Goal: Task Accomplishment & Management: Use online tool/utility

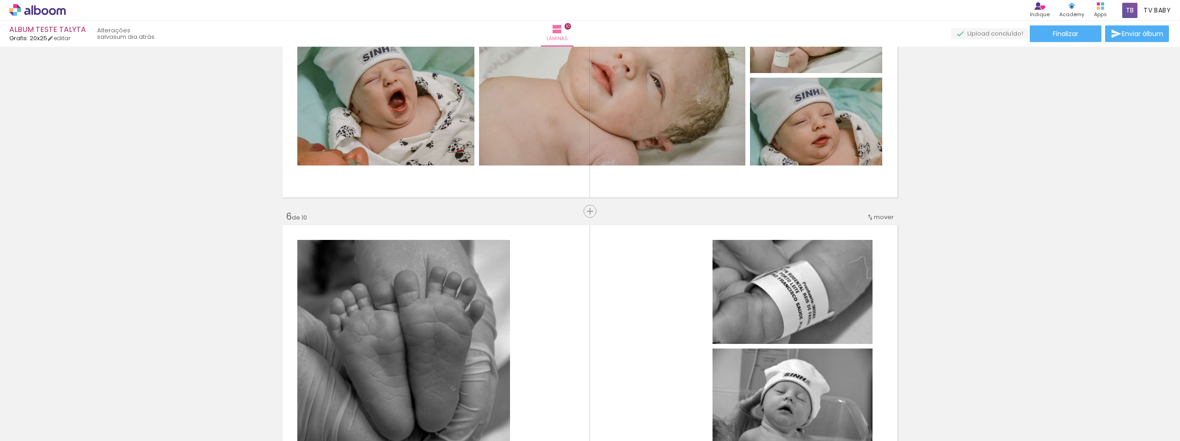
scroll to position [1249, 0]
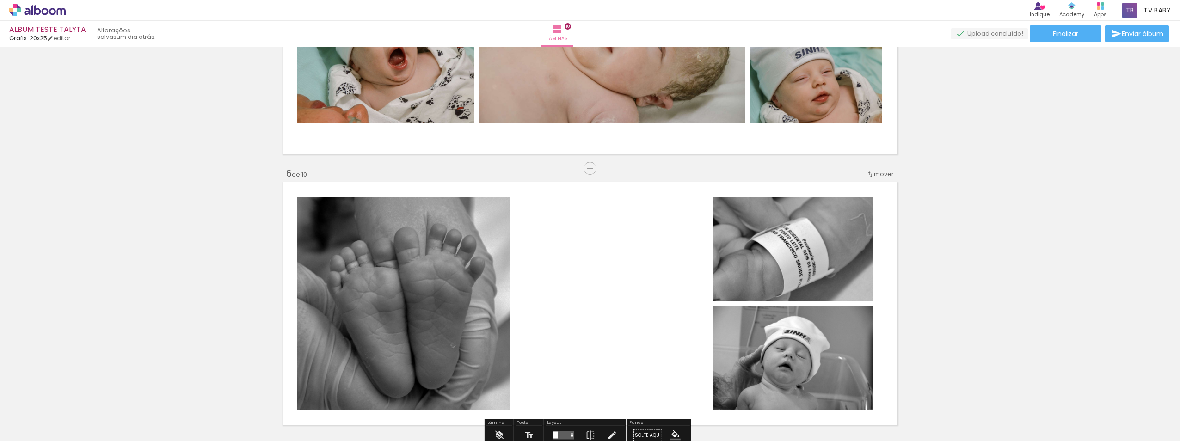
click at [51, 426] on paper-button "Adicionar Fotos" at bounding box center [28, 428] width 45 height 15
click at [0, 0] on input "file" at bounding box center [0, 0] width 0 height 0
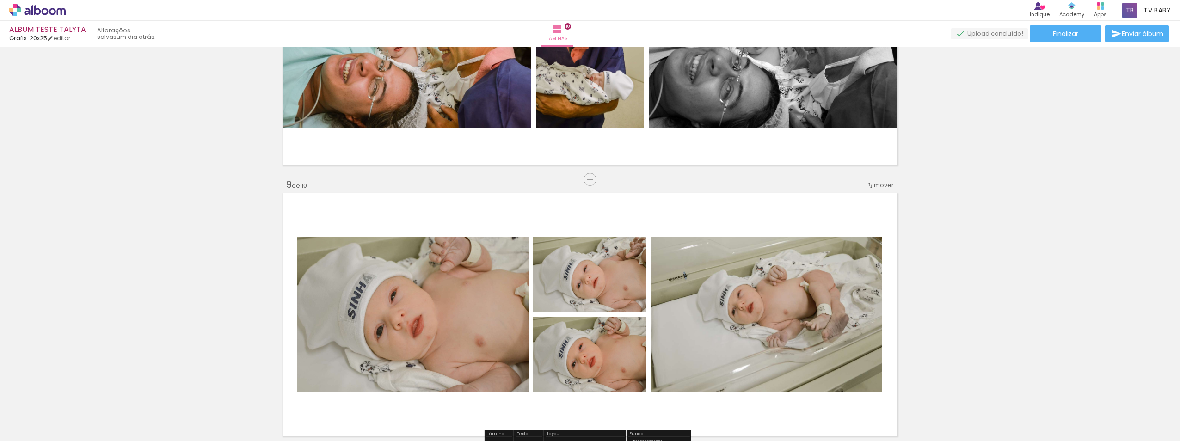
scroll to position [2173, 0]
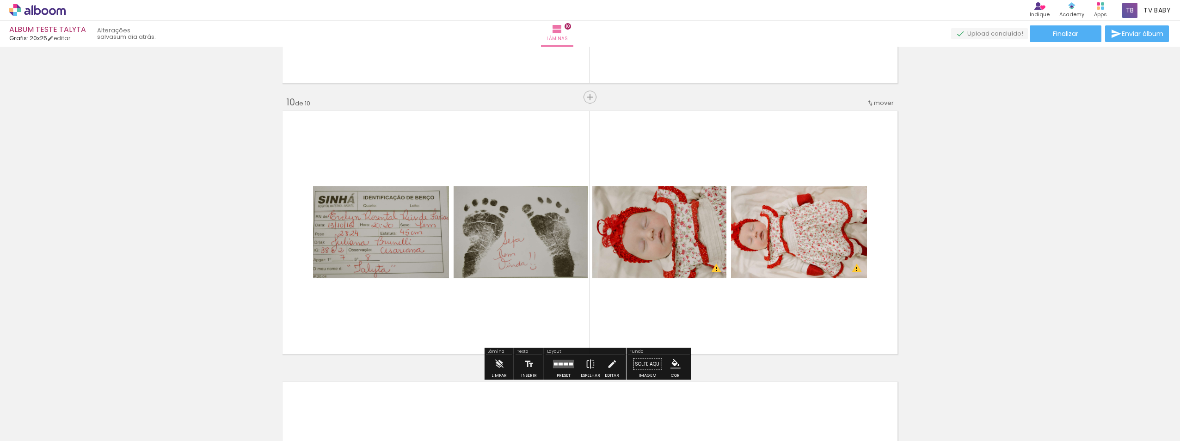
scroll to position [2403, 0]
click at [874, 274] on quentale-layouter at bounding box center [590, 234] width 620 height 248
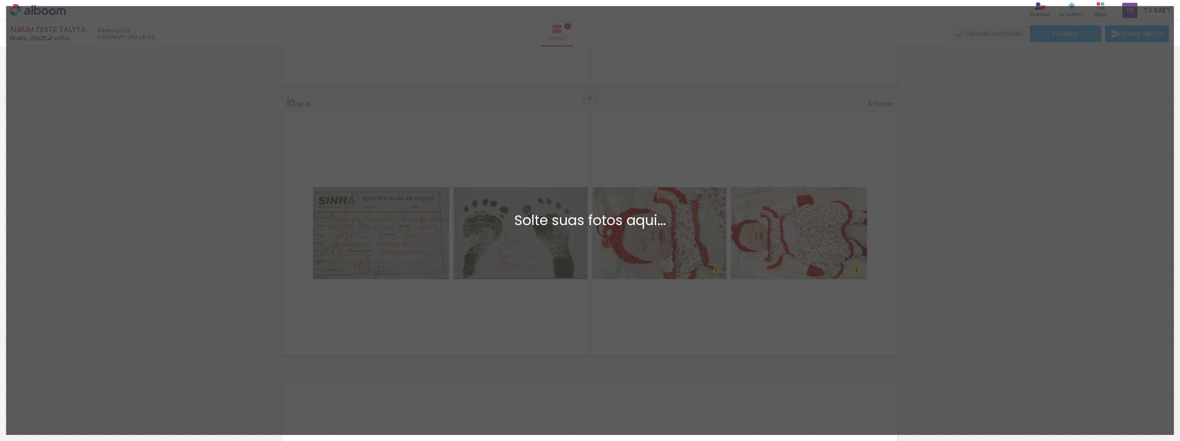
click at [793, 293] on div "Adicionar Fotos Solte suas fotos aqui..." at bounding box center [589, 220] width 1167 height 428
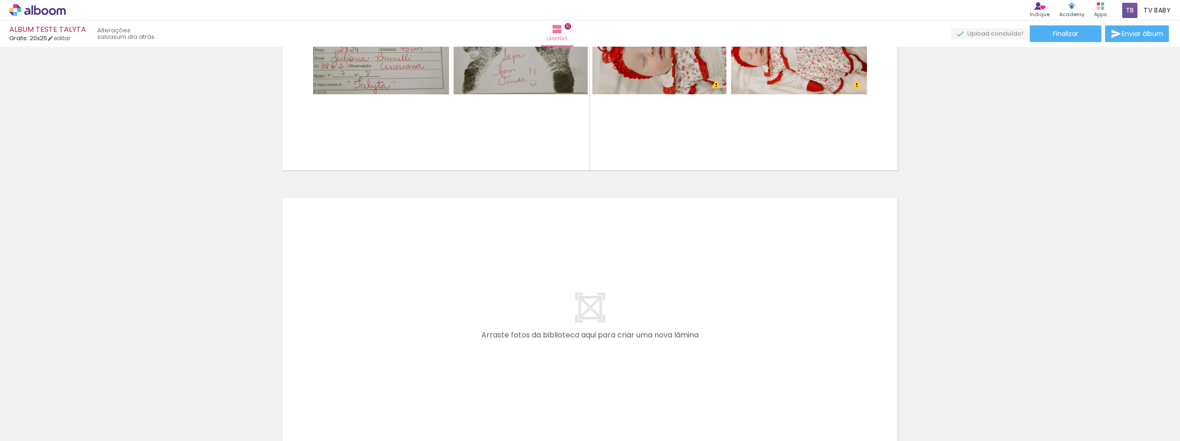
scroll to position [0, 344]
click at [308, 386] on quentale-thumb at bounding box center [319, 409] width 52 height 53
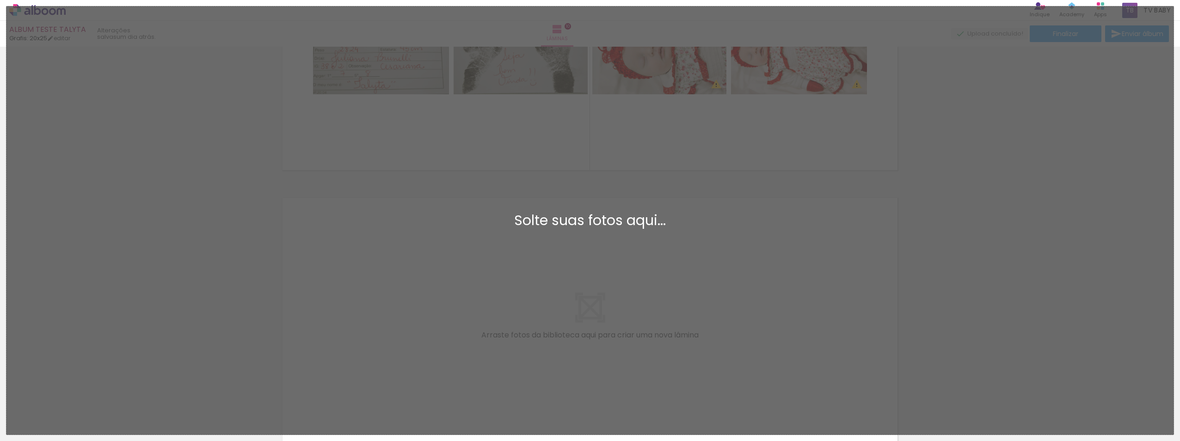
click at [604, 402] on div "Adicionar Fotos Solte suas fotos aqui..." at bounding box center [589, 220] width 1167 height 428
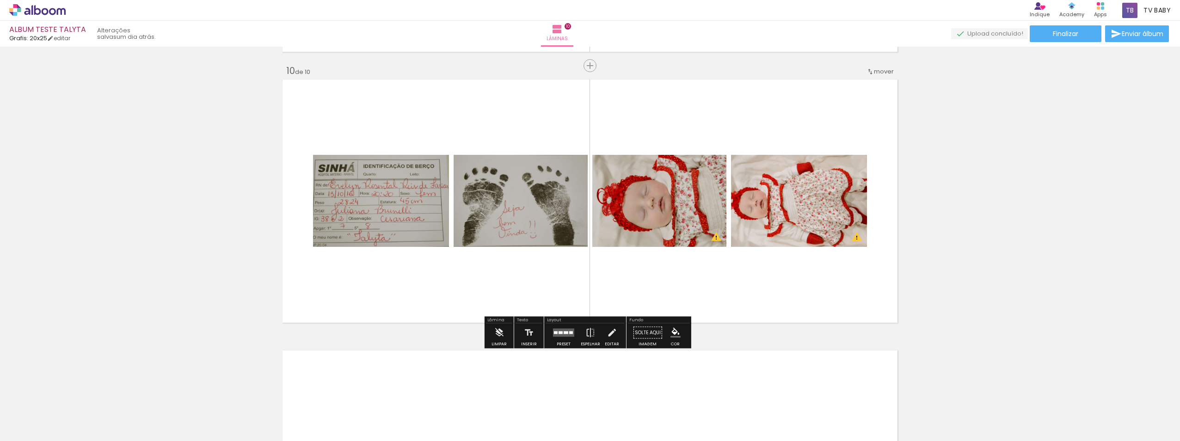
scroll to position [2403, 0]
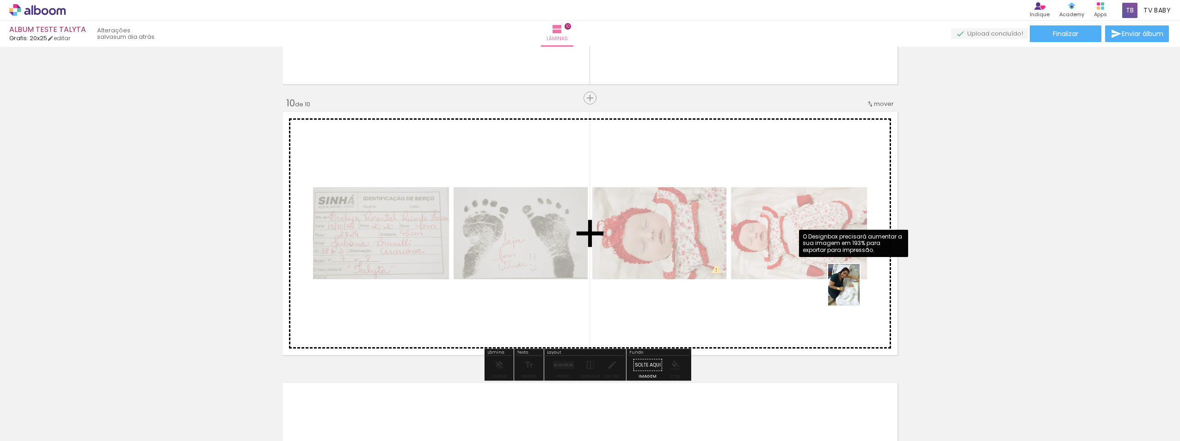
drag, startPoint x: 1150, startPoint y: 415, endPoint x: 856, endPoint y: 292, distance: 318.4
click at [856, 292] on quentale-workspace at bounding box center [590, 220] width 1180 height 441
click at [856, 292] on quentale-layouter at bounding box center [590, 234] width 620 height 248
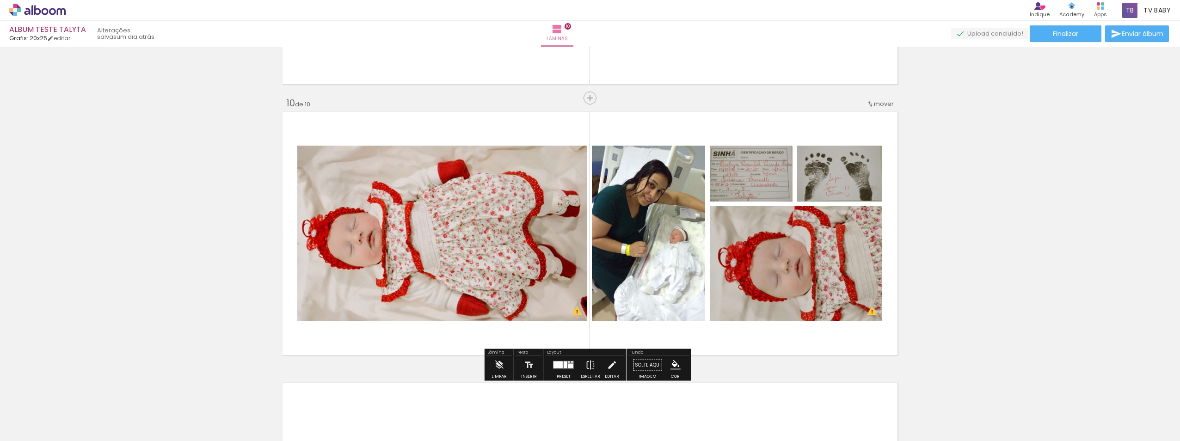
click at [564, 367] on div at bounding box center [566, 365] width 4 height 7
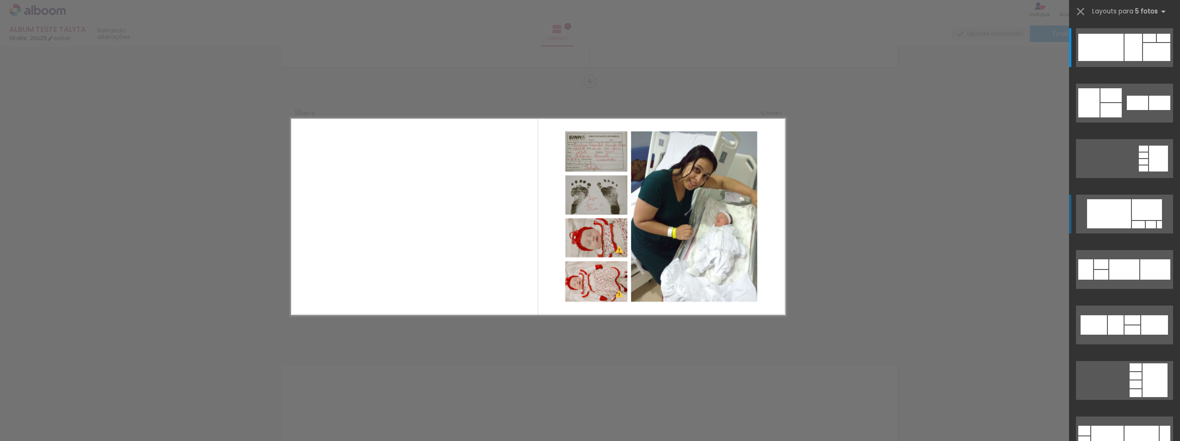
scroll to position [2421, 0]
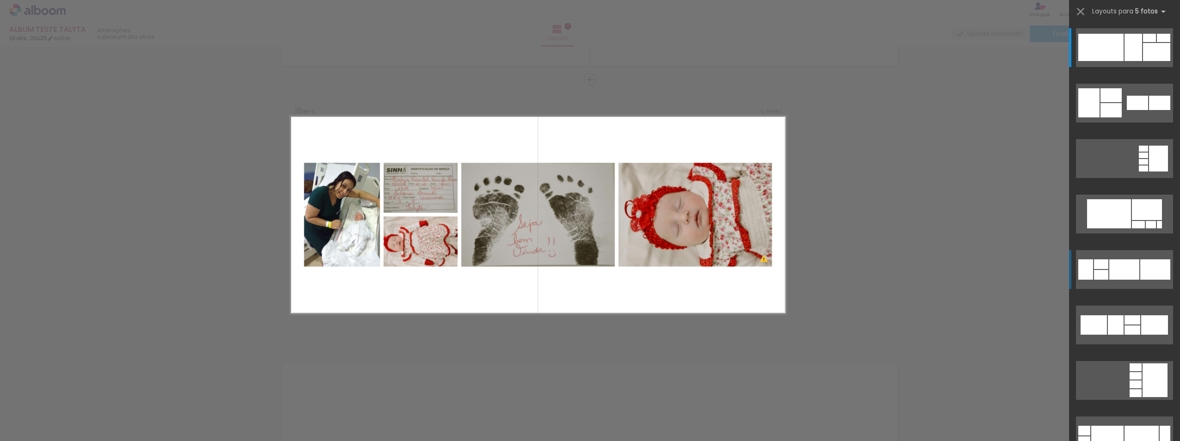
click at [1127, 265] on div at bounding box center [1124, 269] width 30 height 20
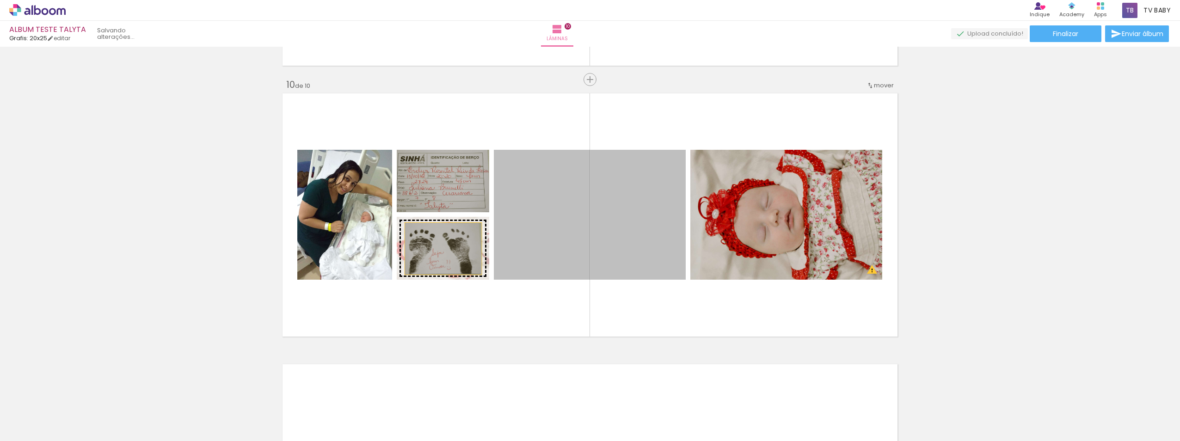
drag, startPoint x: 558, startPoint y: 246, endPoint x: 440, endPoint y: 249, distance: 118.4
click at [0, 0] on slot at bounding box center [0, 0] width 0 height 0
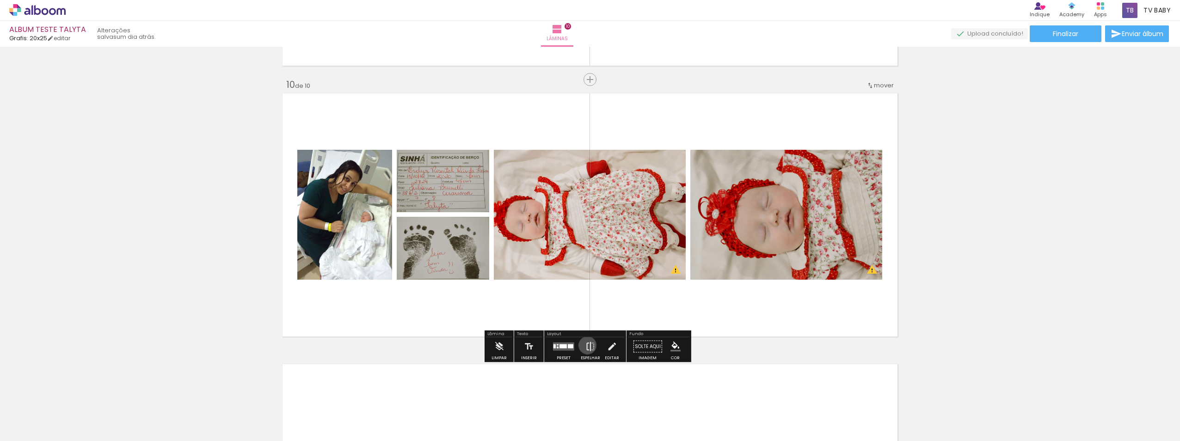
click at [585, 345] on iron-icon at bounding box center [590, 347] width 10 height 18
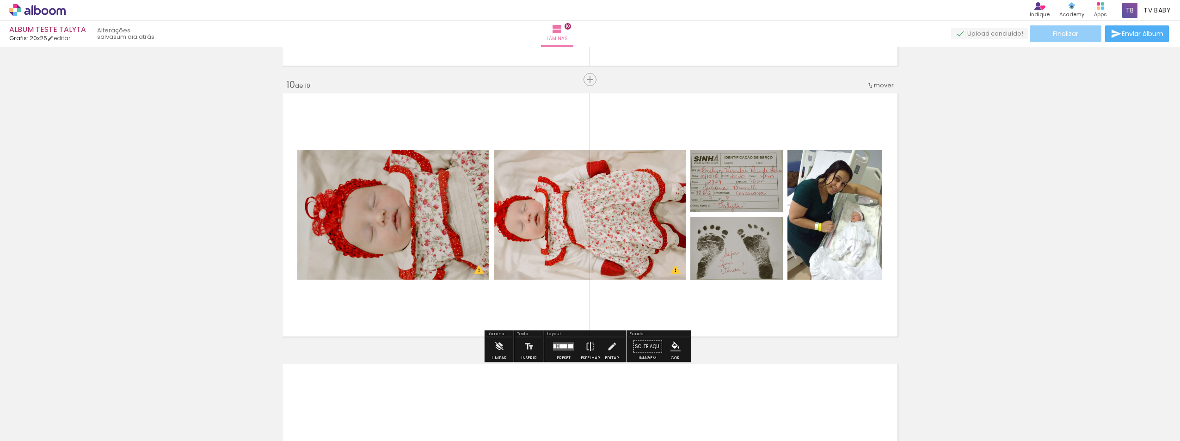
click at [1063, 33] on span "Finalizar" at bounding box center [1065, 34] width 25 height 6
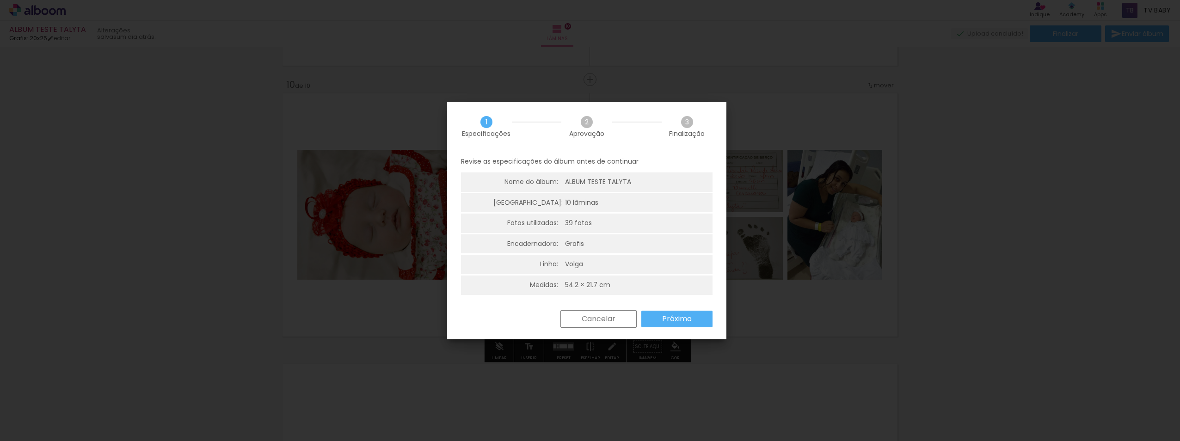
click at [0, 0] on slot "Próximo" at bounding box center [0, 0] width 0 height 0
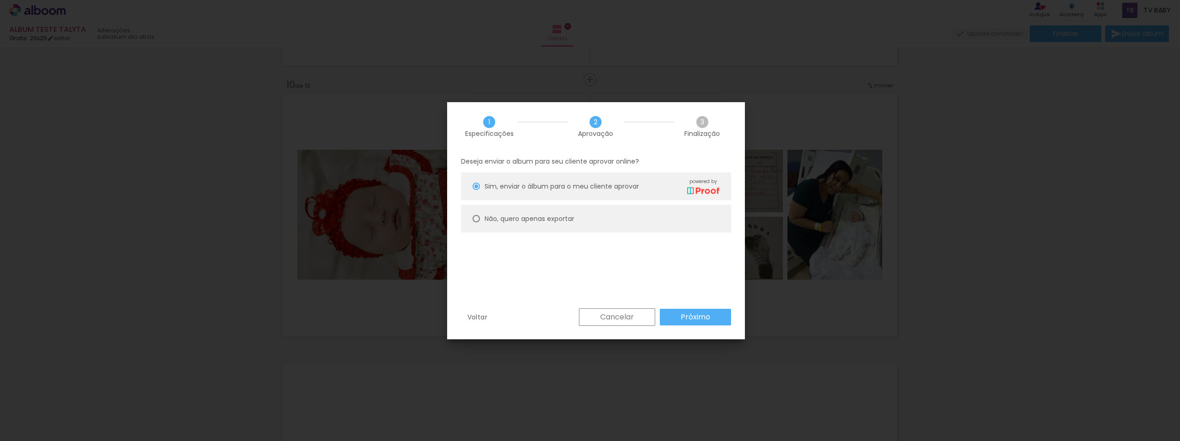
click at [0, 0] on slot "Não, quero apenas exportar" at bounding box center [0, 0] width 0 height 0
type paper-radio-button "on"
click at [0, 0] on slot "Próximo" at bounding box center [0, 0] width 0 height 0
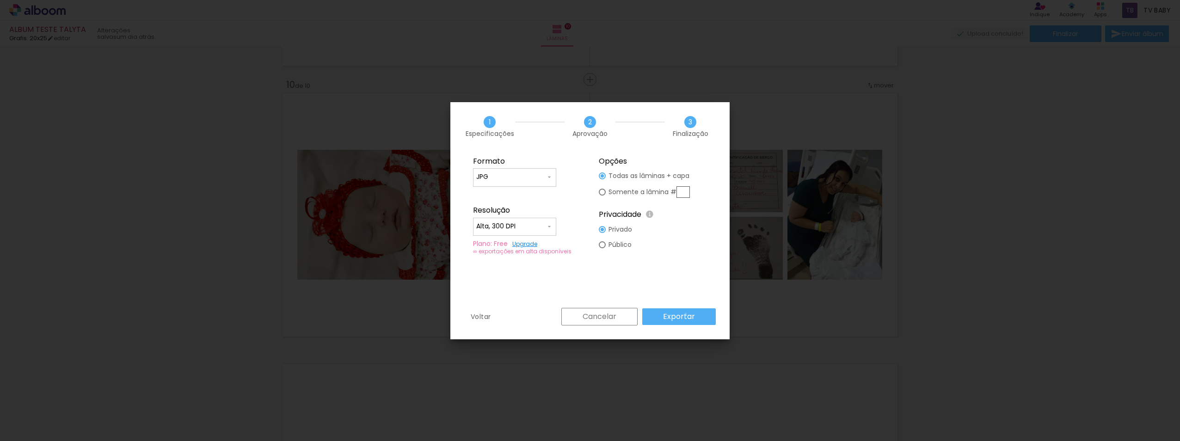
click at [0, 0] on slot "Exportar" at bounding box center [0, 0] width 0 height 0
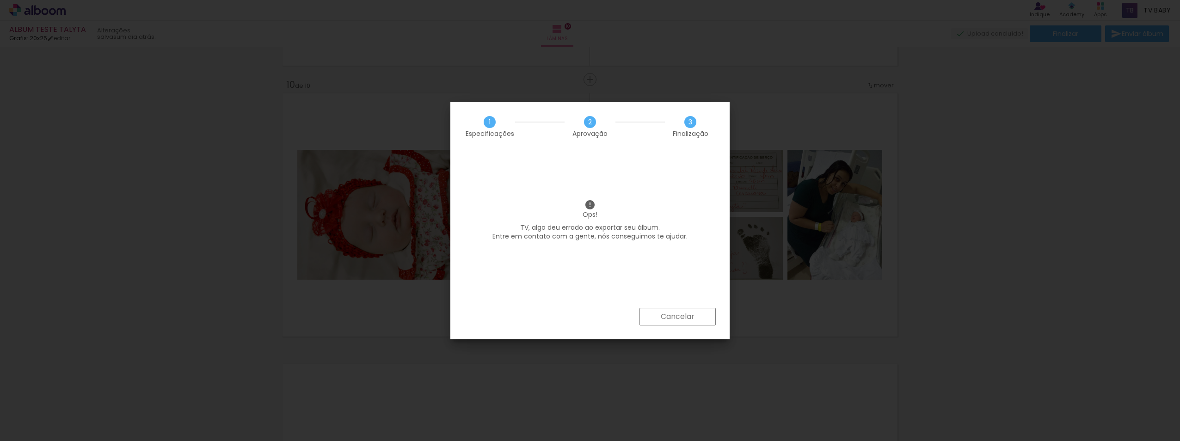
click at [0, 0] on slot "Cancelar" at bounding box center [0, 0] width 0 height 0
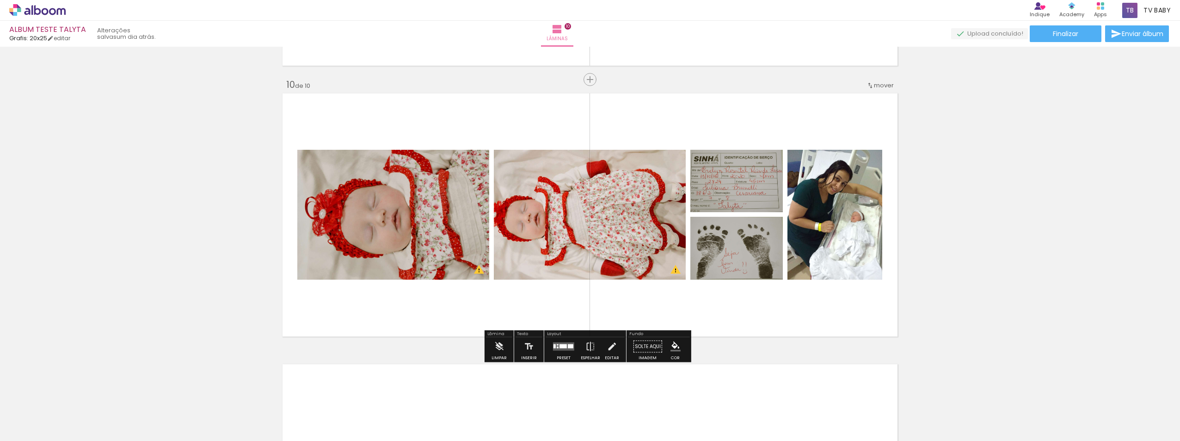
click at [1061, 32] on span "Finalizar" at bounding box center [1065, 34] width 25 height 6
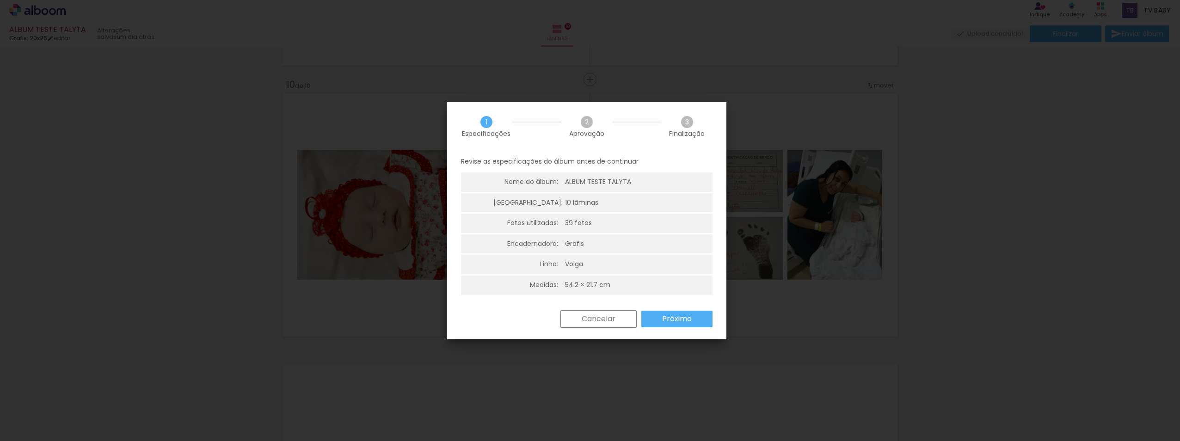
click at [0, 0] on slot "Próximo" at bounding box center [0, 0] width 0 height 0
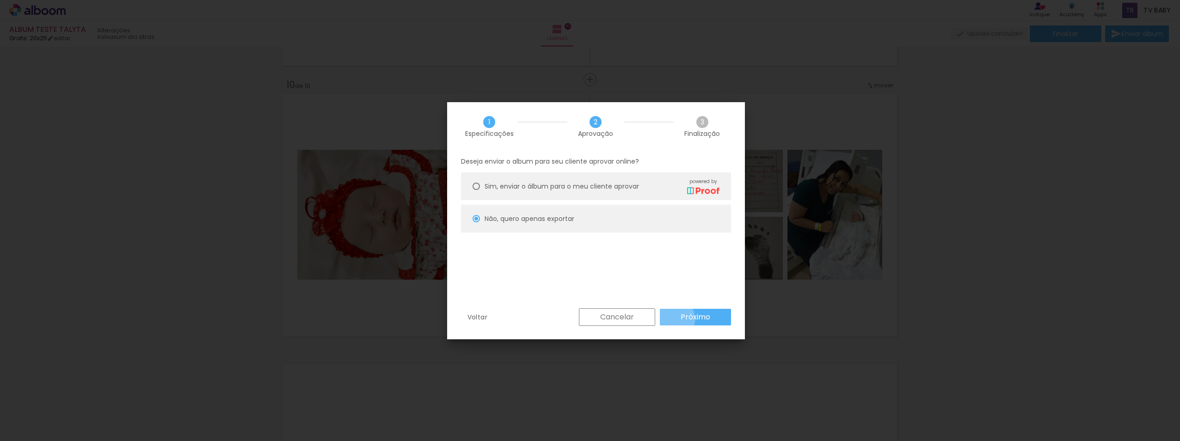
click at [673, 319] on paper-button "Próximo" at bounding box center [695, 317] width 71 height 17
type input "Alta, 300 DPI"
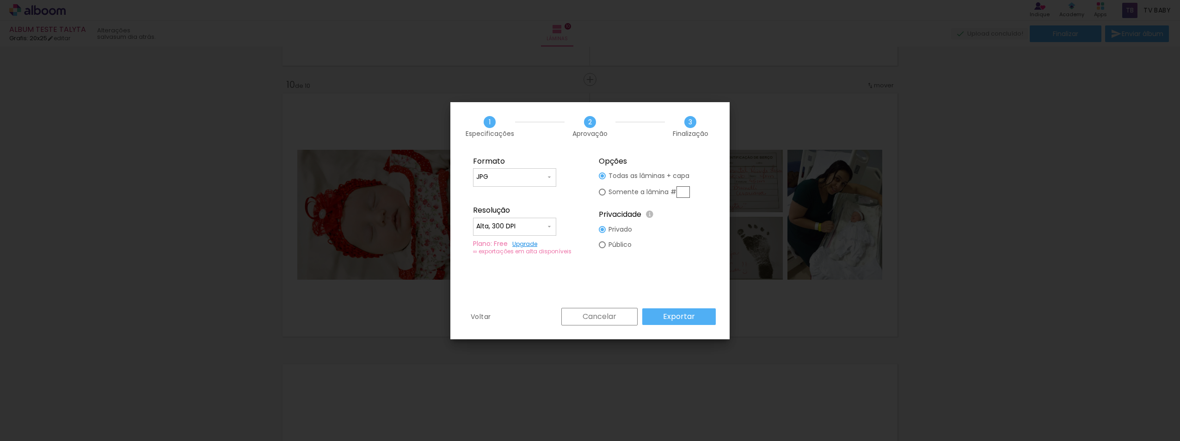
click at [700, 320] on paper-button "Exportar" at bounding box center [679, 316] width 74 height 17
